Goal: Task Accomplishment & Management: Complete application form

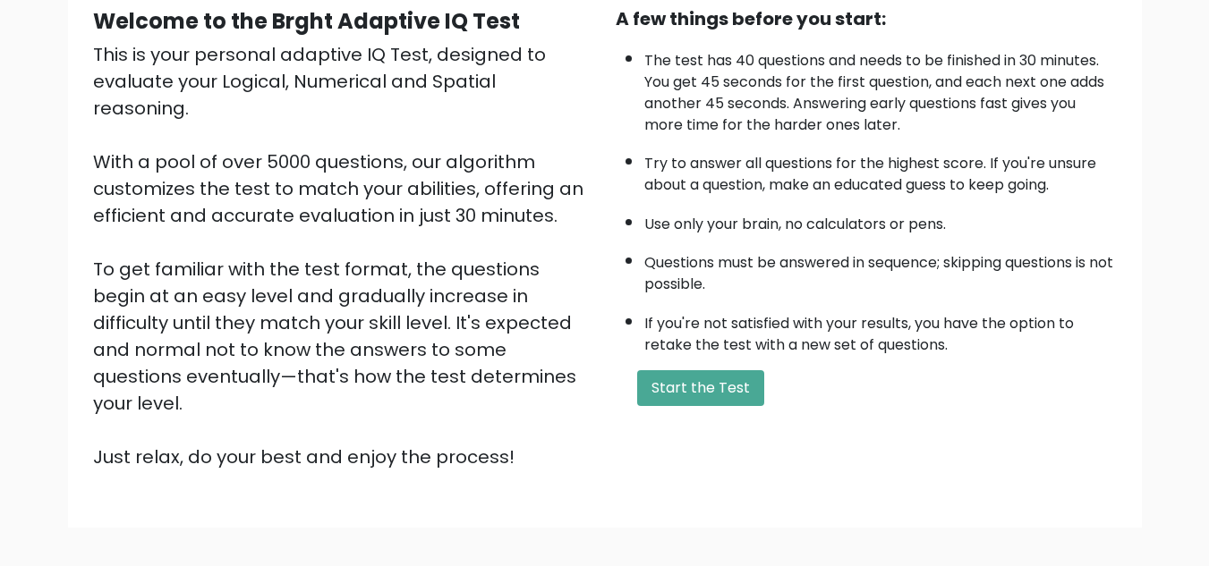
scroll to position [89, 0]
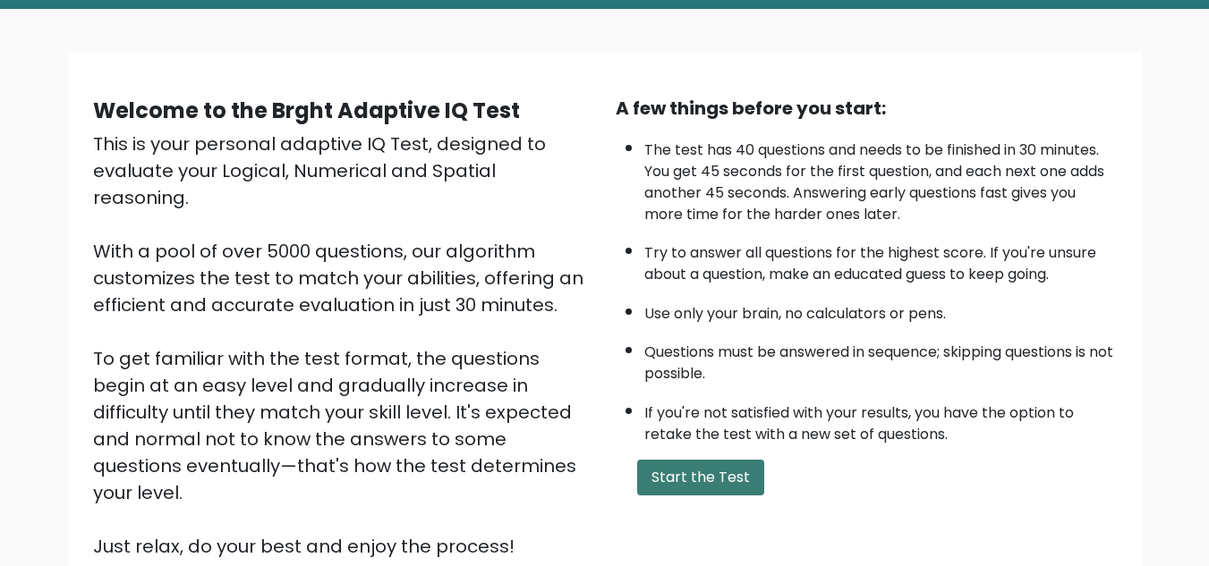
click at [681, 473] on button "Start the Test" at bounding box center [700, 478] width 127 height 36
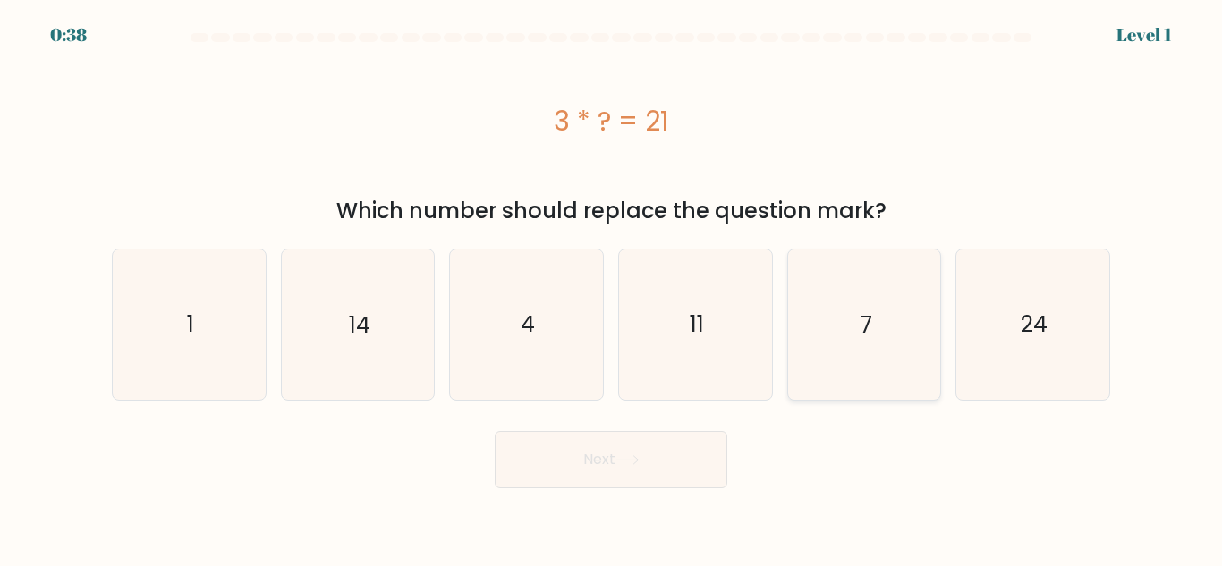
click at [879, 330] on icon "7" at bounding box center [863, 324] width 149 height 149
click at [612, 288] on input "e. 7" at bounding box center [611, 286] width 1 height 4
radio input "true"
click at [619, 480] on button "Next" at bounding box center [611, 459] width 233 height 57
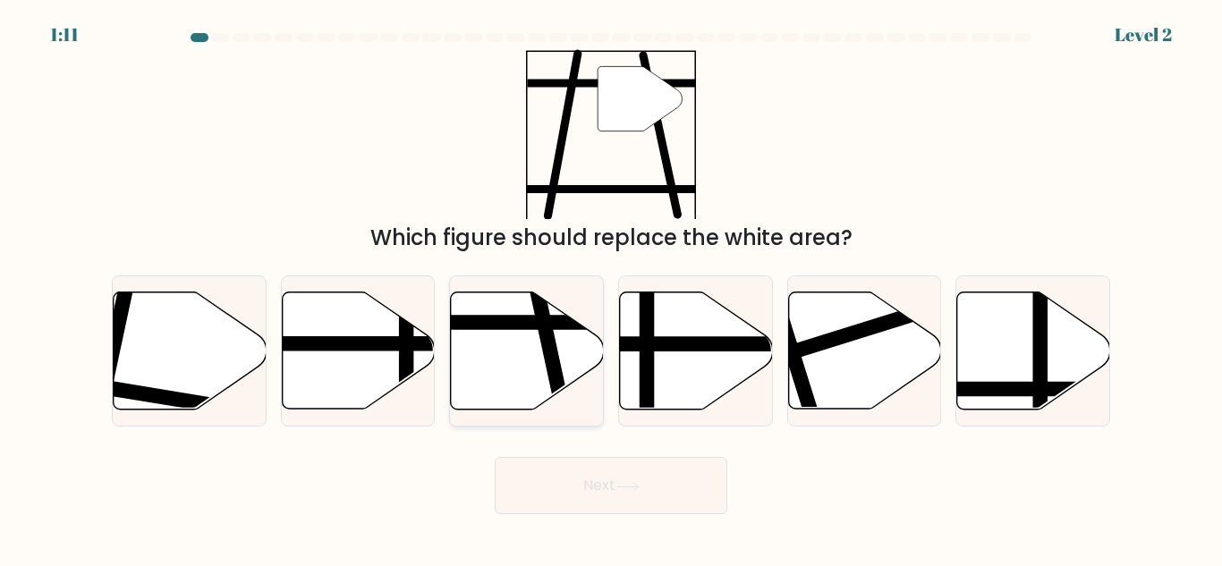
click at [543, 361] on icon at bounding box center [527, 351] width 153 height 117
click at [611, 288] on input "c." at bounding box center [611, 286] width 1 height 4
radio input "true"
click at [608, 492] on button "Next" at bounding box center [611, 485] width 233 height 57
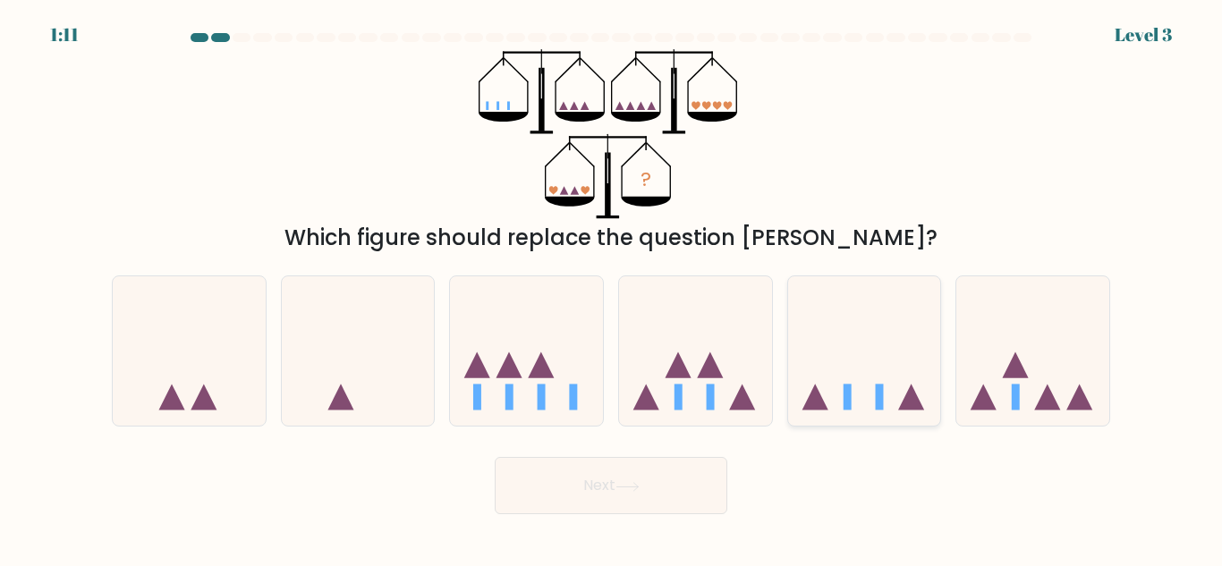
click at [866, 399] on icon at bounding box center [864, 351] width 153 height 126
click at [612, 288] on input "e." at bounding box center [611, 286] width 1 height 4
radio input "true"
click at [576, 489] on button "Next" at bounding box center [611, 485] width 233 height 57
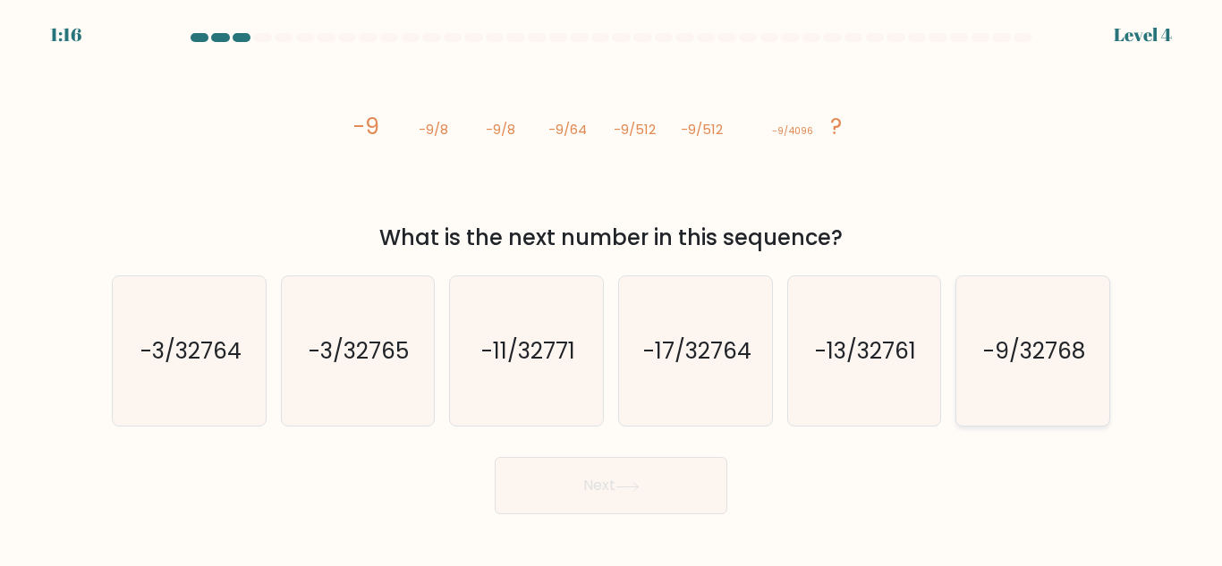
click at [1021, 357] on text "-9/32768" at bounding box center [1034, 351] width 102 height 31
click at [612, 288] on input "f. -9/32768" at bounding box center [611, 286] width 1 height 4
radio input "true"
click at [601, 488] on button "Next" at bounding box center [611, 485] width 233 height 57
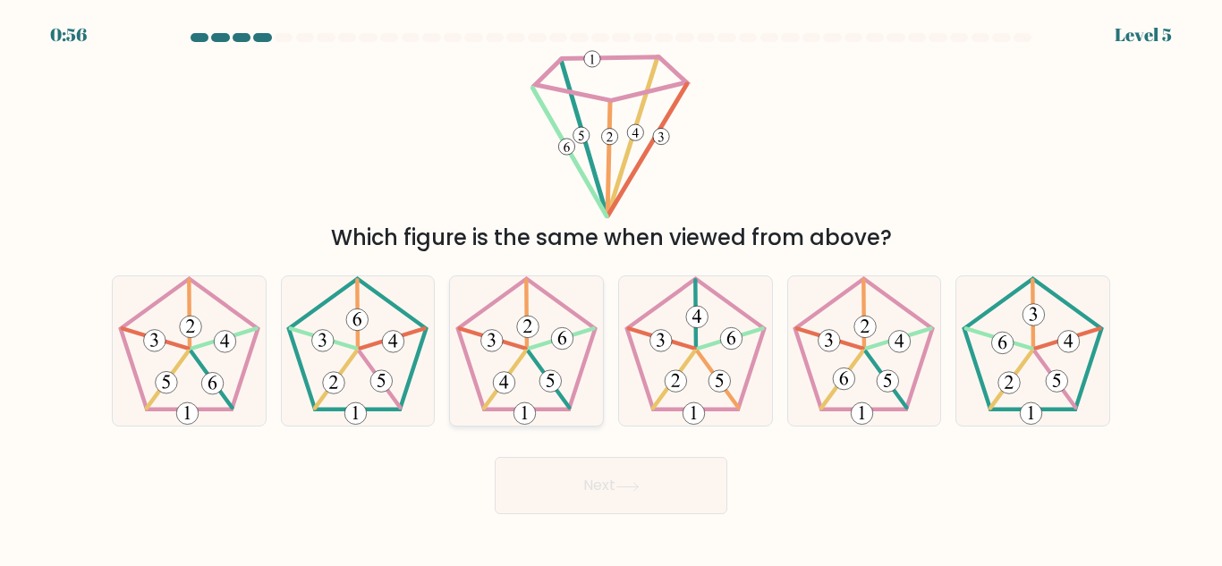
click at [558, 350] on icon at bounding box center [526, 350] width 149 height 149
click at [611, 288] on input "c." at bounding box center [611, 286] width 1 height 4
radio input "true"
click at [581, 487] on button "Next" at bounding box center [611, 485] width 233 height 57
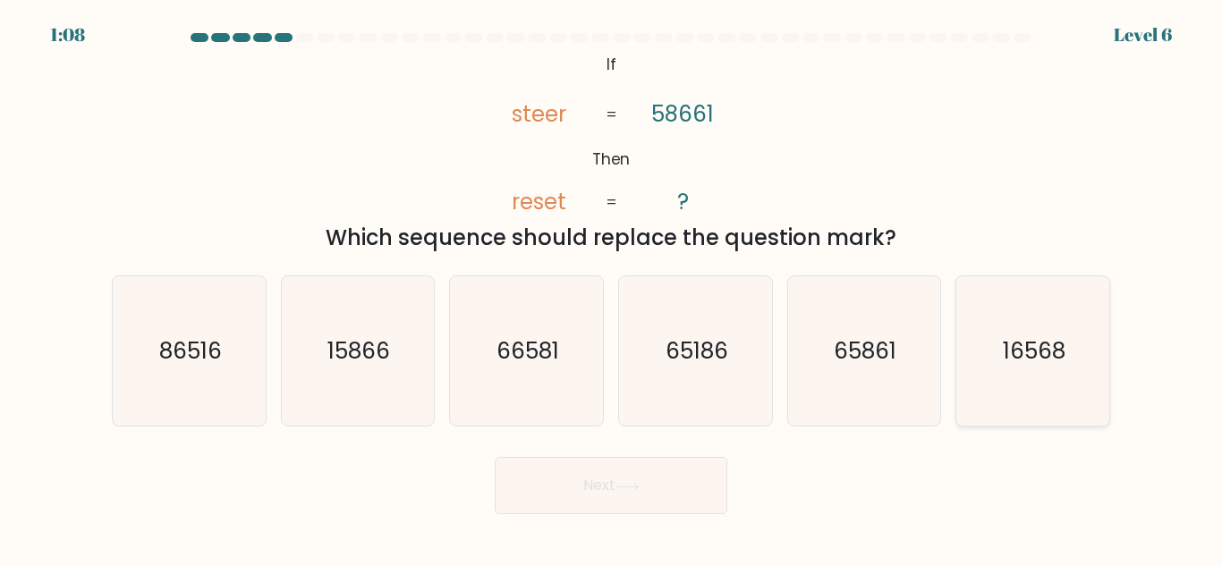
click at [1054, 364] on text "16568" at bounding box center [1034, 351] width 63 height 31
click at [612, 288] on input "f. 16568" at bounding box center [611, 286] width 1 height 4
radio input "true"
click at [608, 503] on button "Next" at bounding box center [611, 485] width 233 height 57
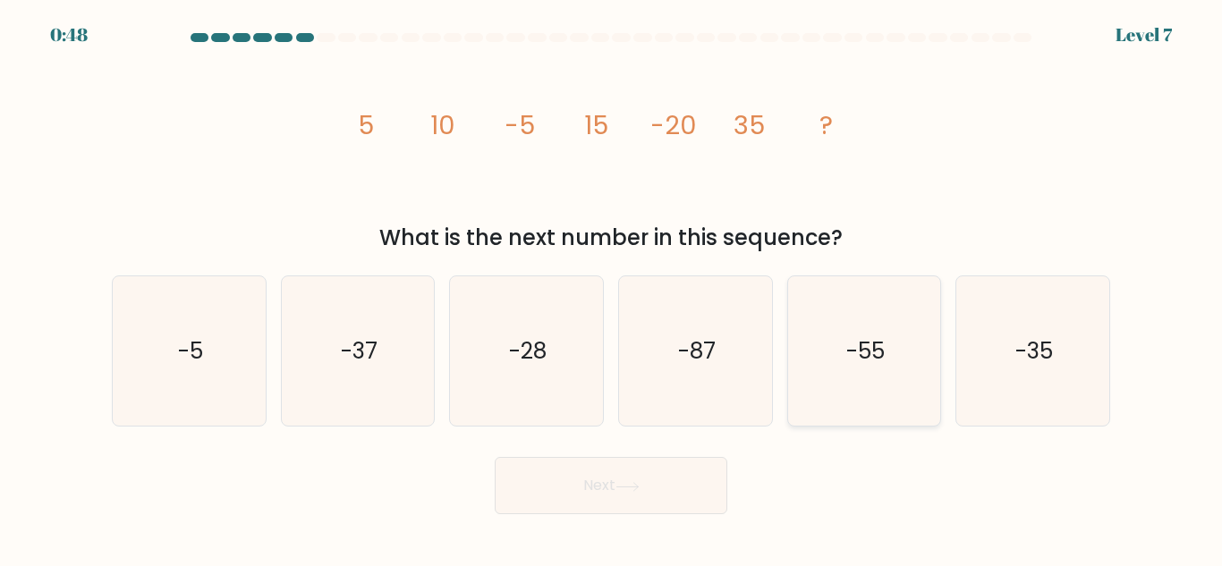
click at [884, 340] on text "-55" at bounding box center [865, 351] width 38 height 31
click at [612, 288] on input "e. -55" at bounding box center [611, 286] width 1 height 4
radio input "true"
click at [665, 488] on button "Next" at bounding box center [611, 485] width 233 height 57
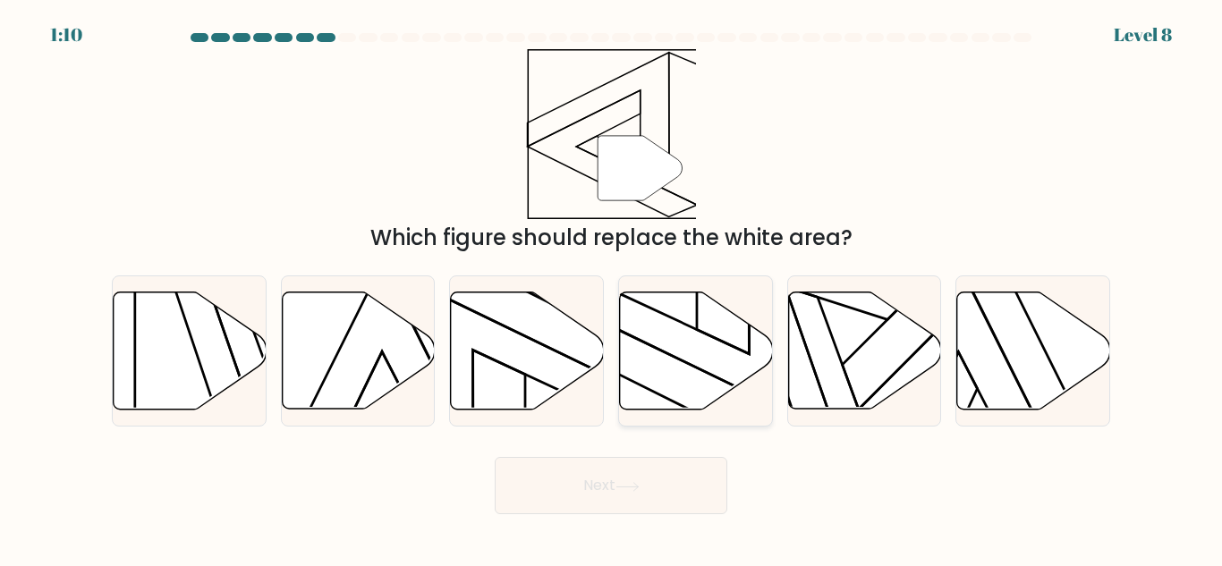
click at [689, 334] on icon at bounding box center [696, 351] width 153 height 117
click at [612, 288] on input "d." at bounding box center [611, 286] width 1 height 4
radio input "true"
click at [695, 489] on button "Next" at bounding box center [611, 485] width 233 height 57
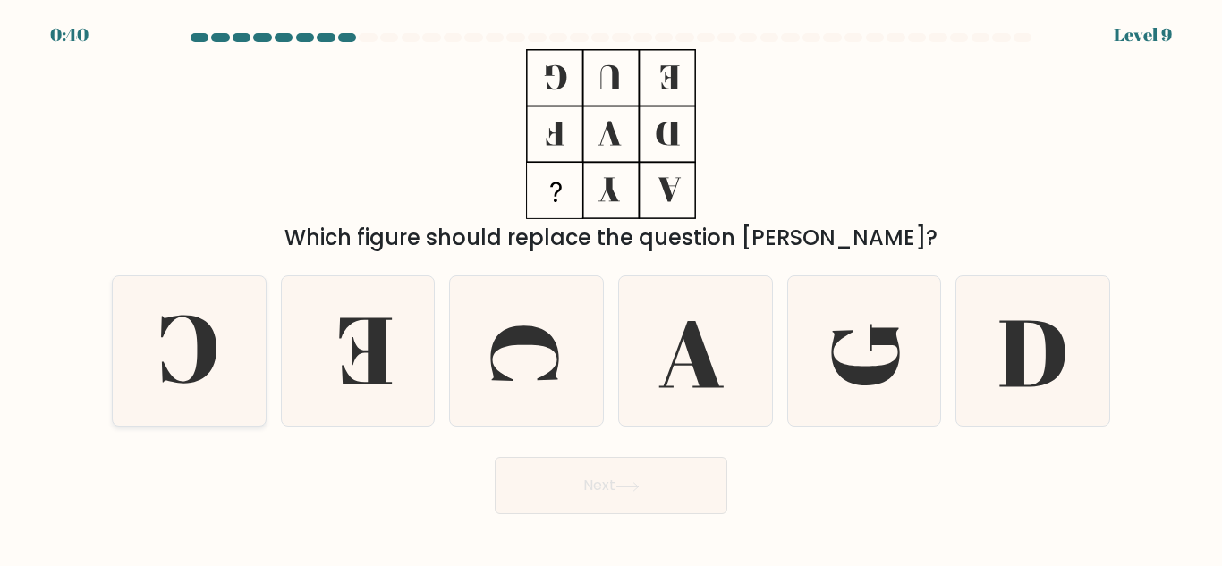
click at [214, 346] on icon at bounding box center [188, 350] width 55 height 68
click at [611, 288] on input "a." at bounding box center [611, 286] width 1 height 4
radio input "true"
click at [585, 490] on button "Next" at bounding box center [611, 485] width 233 height 57
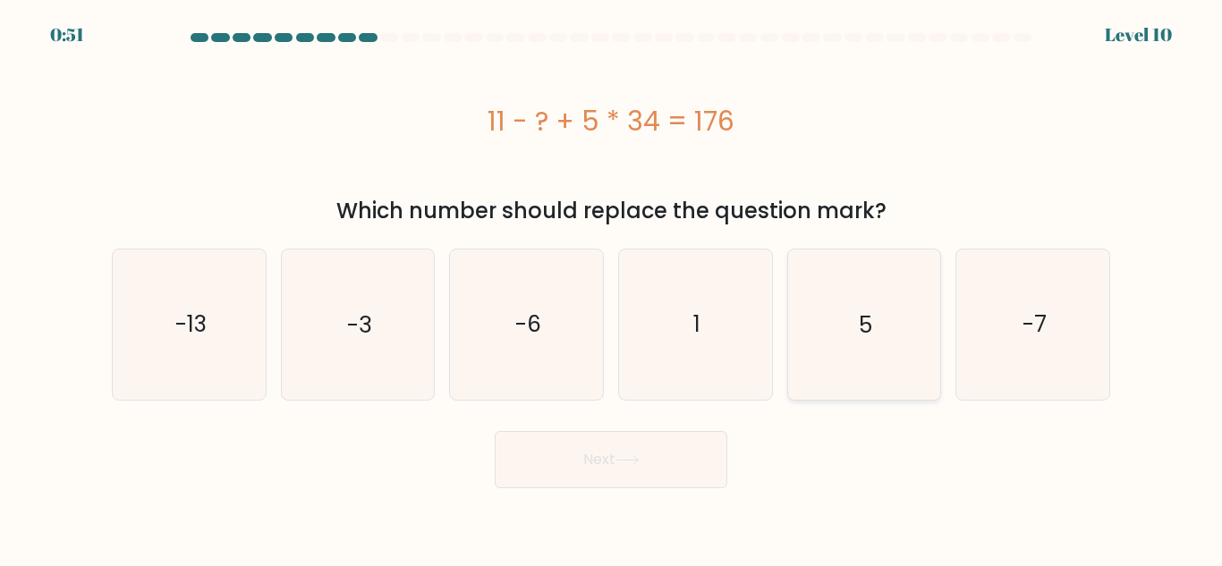
click at [870, 345] on icon "5" at bounding box center [863, 324] width 149 height 149
click at [612, 288] on input "e. 5" at bounding box center [611, 286] width 1 height 4
radio input "true"
click at [602, 466] on button "Next" at bounding box center [611, 459] width 233 height 57
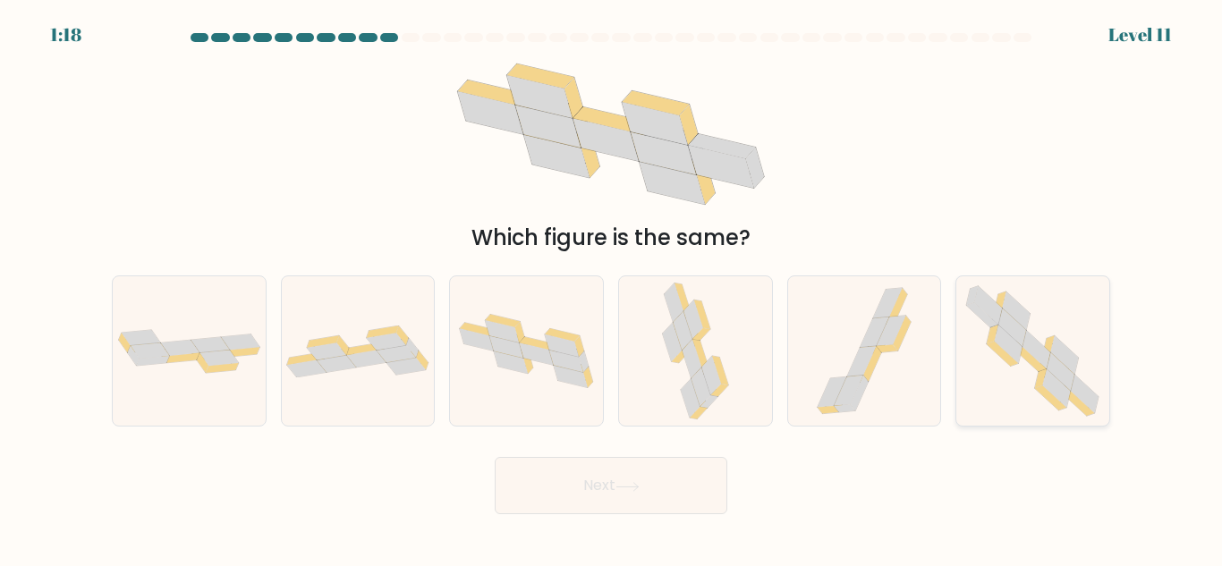
click at [992, 382] on icon at bounding box center [1032, 350] width 152 height 149
click at [612, 288] on input "f." at bounding box center [611, 286] width 1 height 4
radio input "true"
click at [646, 489] on button "Next" at bounding box center [611, 485] width 233 height 57
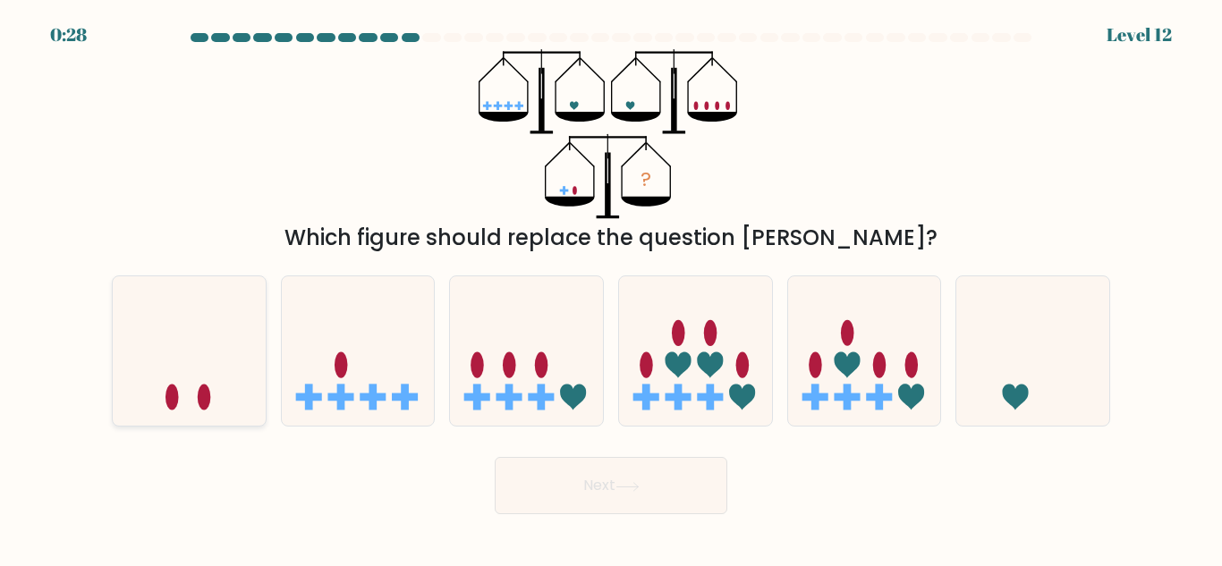
click at [211, 381] on icon at bounding box center [189, 351] width 153 height 126
click at [611, 288] on input "a." at bounding box center [611, 286] width 1 height 4
radio input "true"
click at [590, 495] on button "Next" at bounding box center [611, 485] width 233 height 57
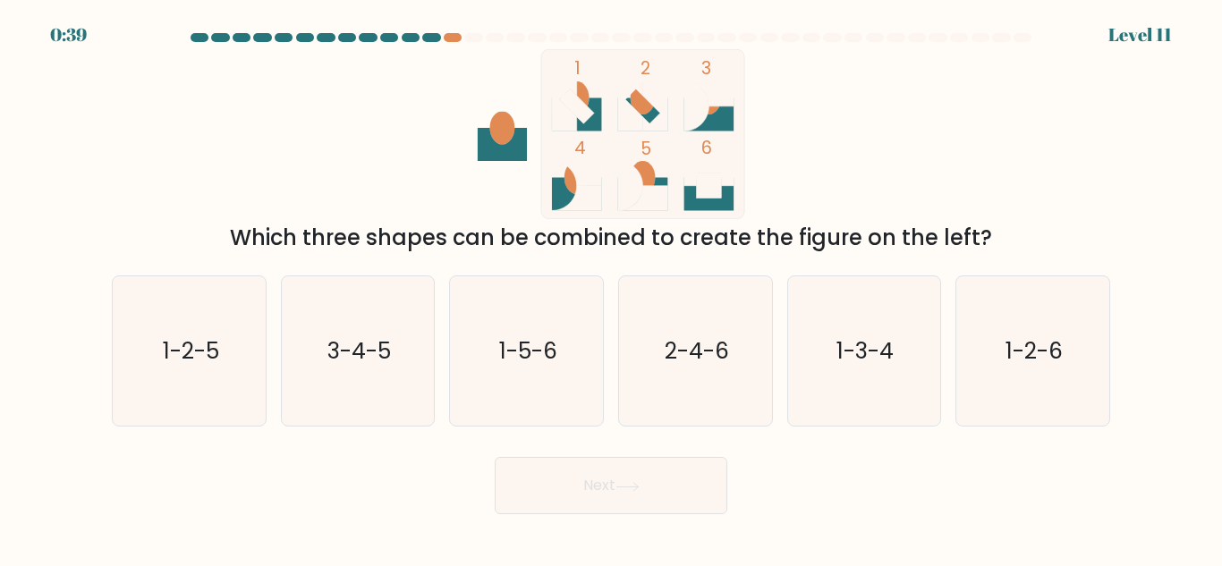
click at [56, 14] on div "0:39 Level 11" at bounding box center [611, 10] width 1222 height 21
click at [1057, 357] on text "1-2-6" at bounding box center [1034, 351] width 57 height 31
click at [612, 288] on input "f. 1-2-6" at bounding box center [611, 286] width 1 height 4
radio input "true"
click at [629, 494] on button "Next" at bounding box center [611, 485] width 233 height 57
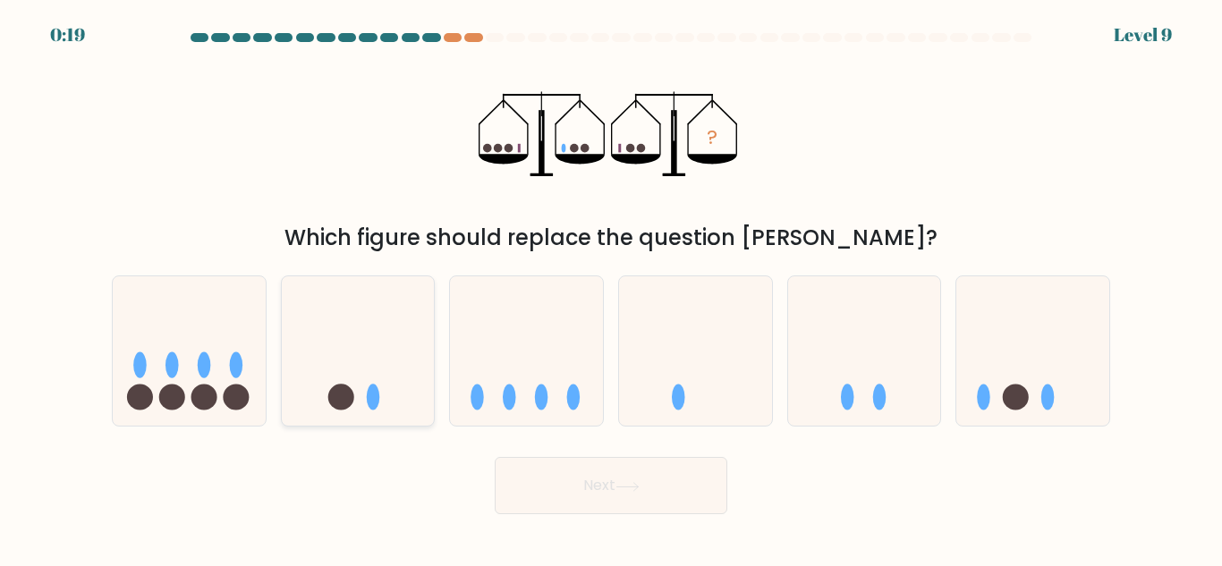
click at [367, 390] on icon at bounding box center [358, 351] width 153 height 126
click at [611, 288] on input "b." at bounding box center [611, 286] width 1 height 4
radio input "true"
click at [623, 493] on button "Next" at bounding box center [611, 485] width 233 height 57
